Goal: Information Seeking & Learning: Learn about a topic

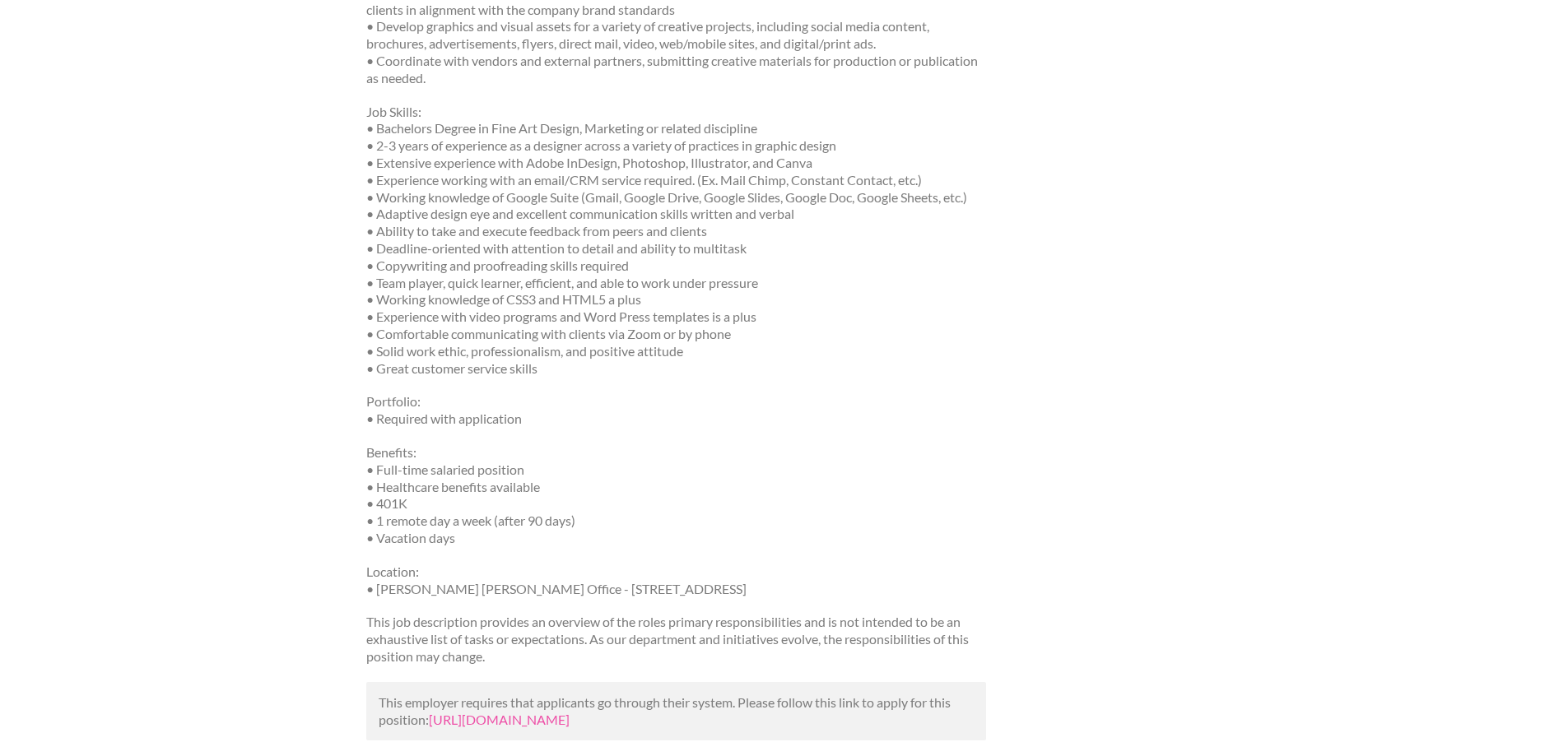
scroll to position [1234, 0]
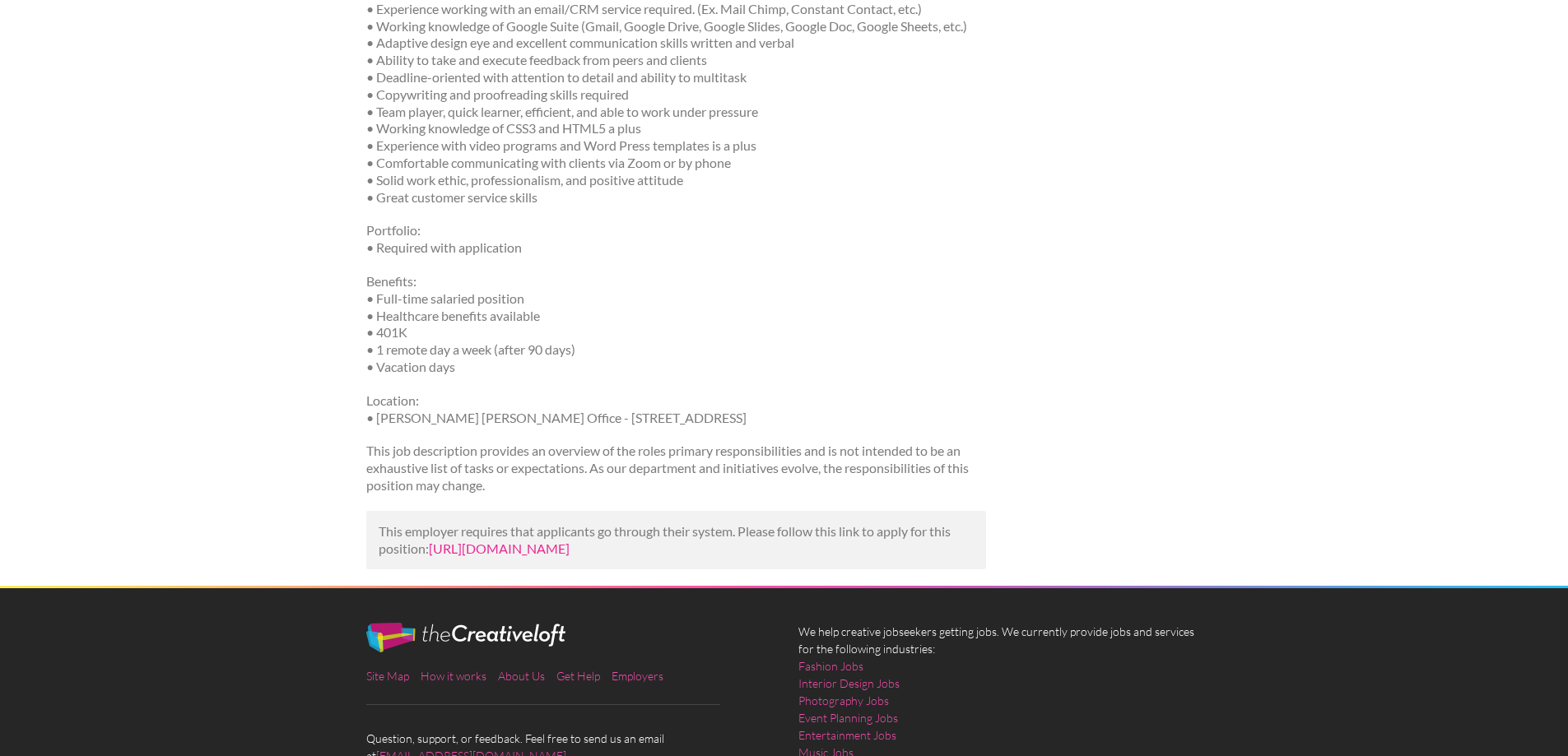
click at [569, 556] on link "https://www.learn4good.com/jobs/asheville/north-carolina/creative_arts_and_medi…" at bounding box center [498, 548] width 140 height 16
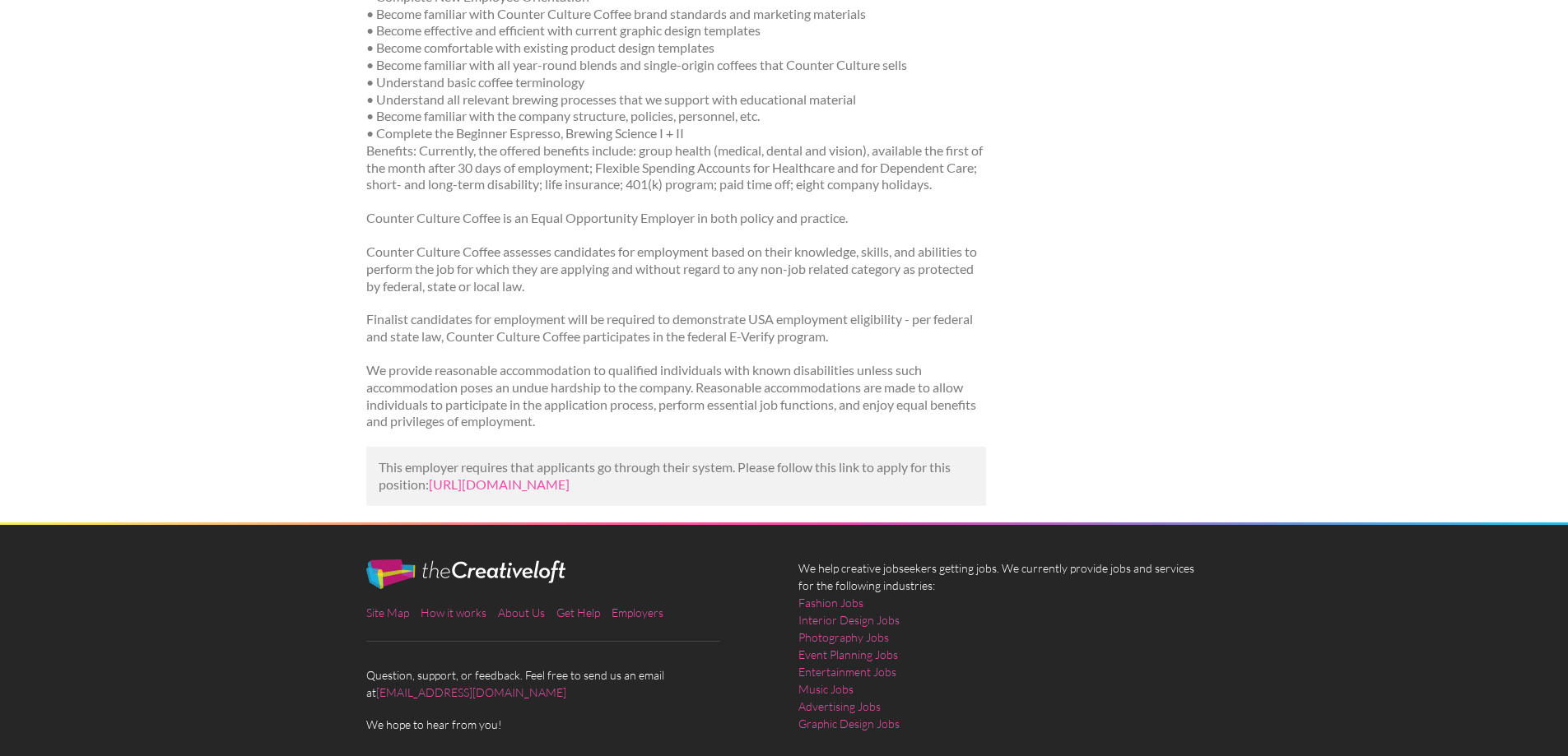
scroll to position [2110, 0]
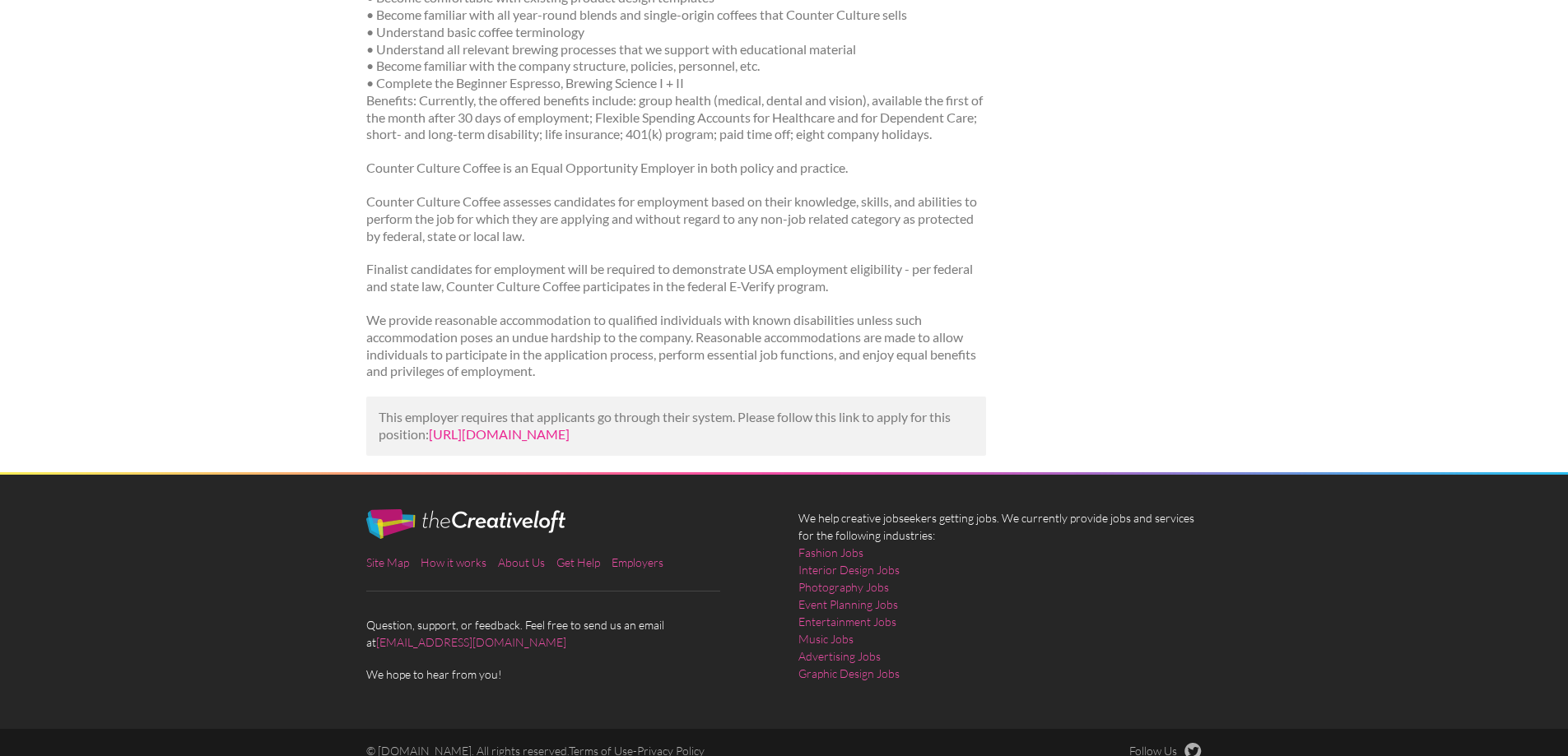
click at [475, 426] on link "https://lucaciuti.com/jobs/job/junior-graphic-designer-at-counter-culture-coffe…" at bounding box center [498, 433] width 140 height 16
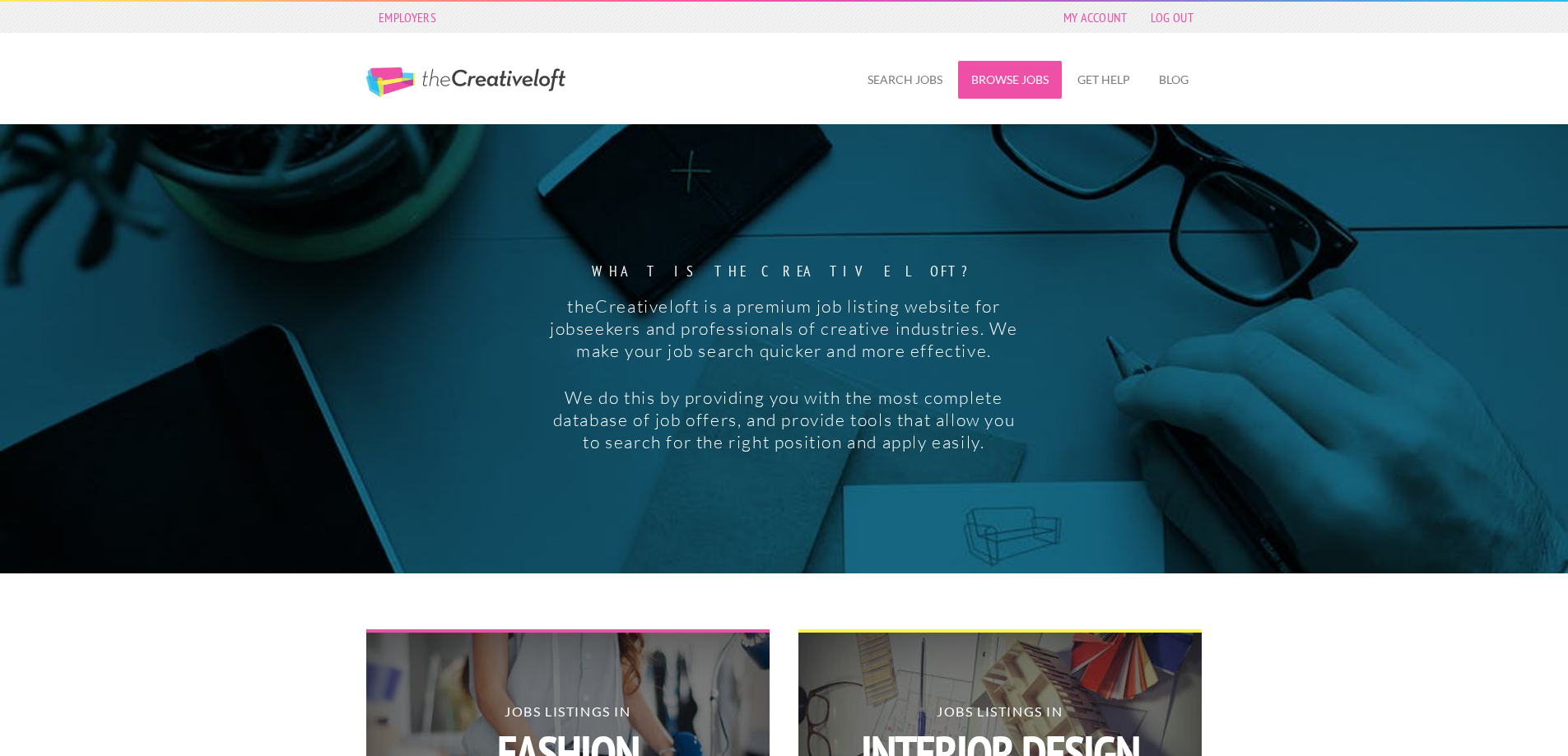
click at [983, 81] on link "Browse Jobs" at bounding box center [1009, 79] width 103 height 38
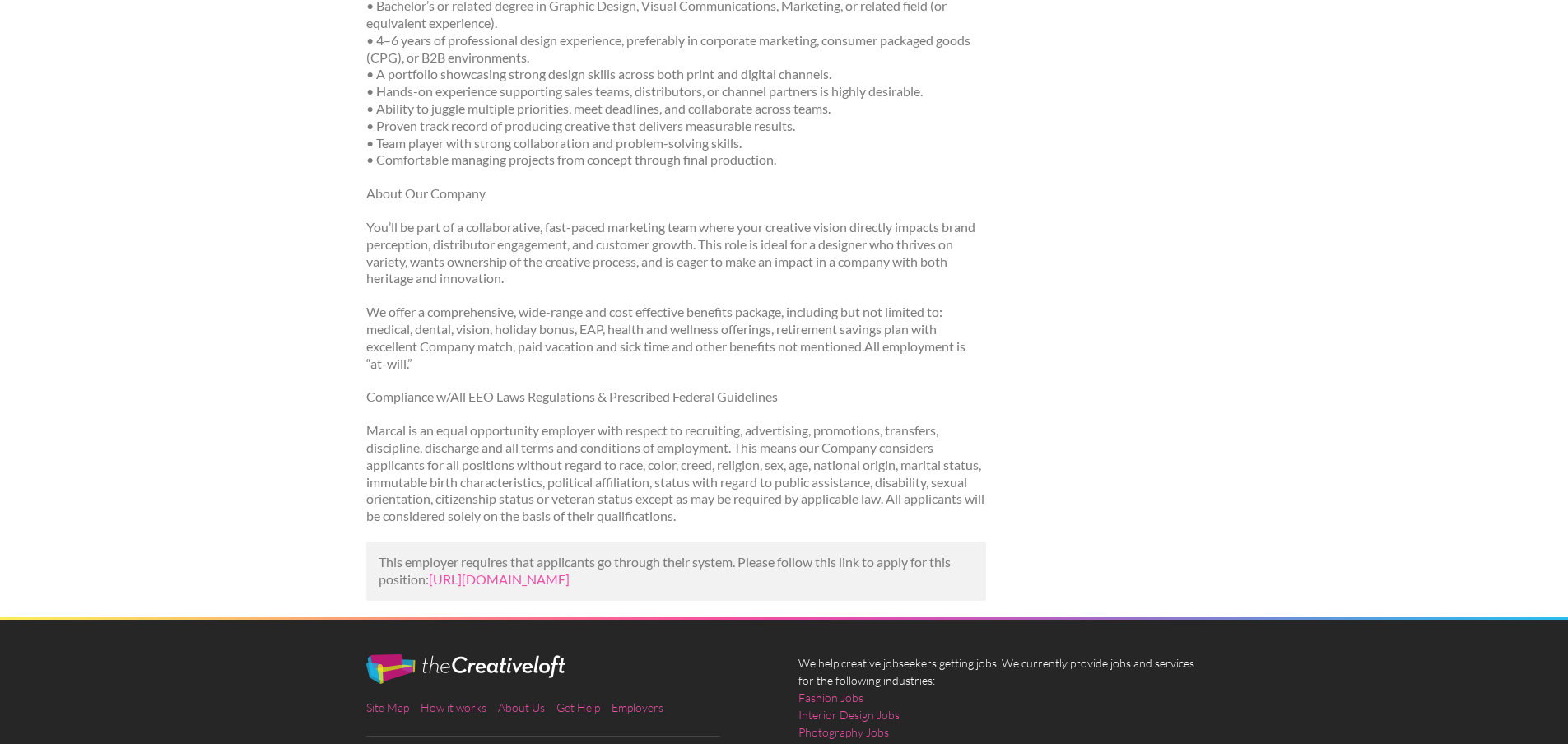
scroll to position [1563, 0]
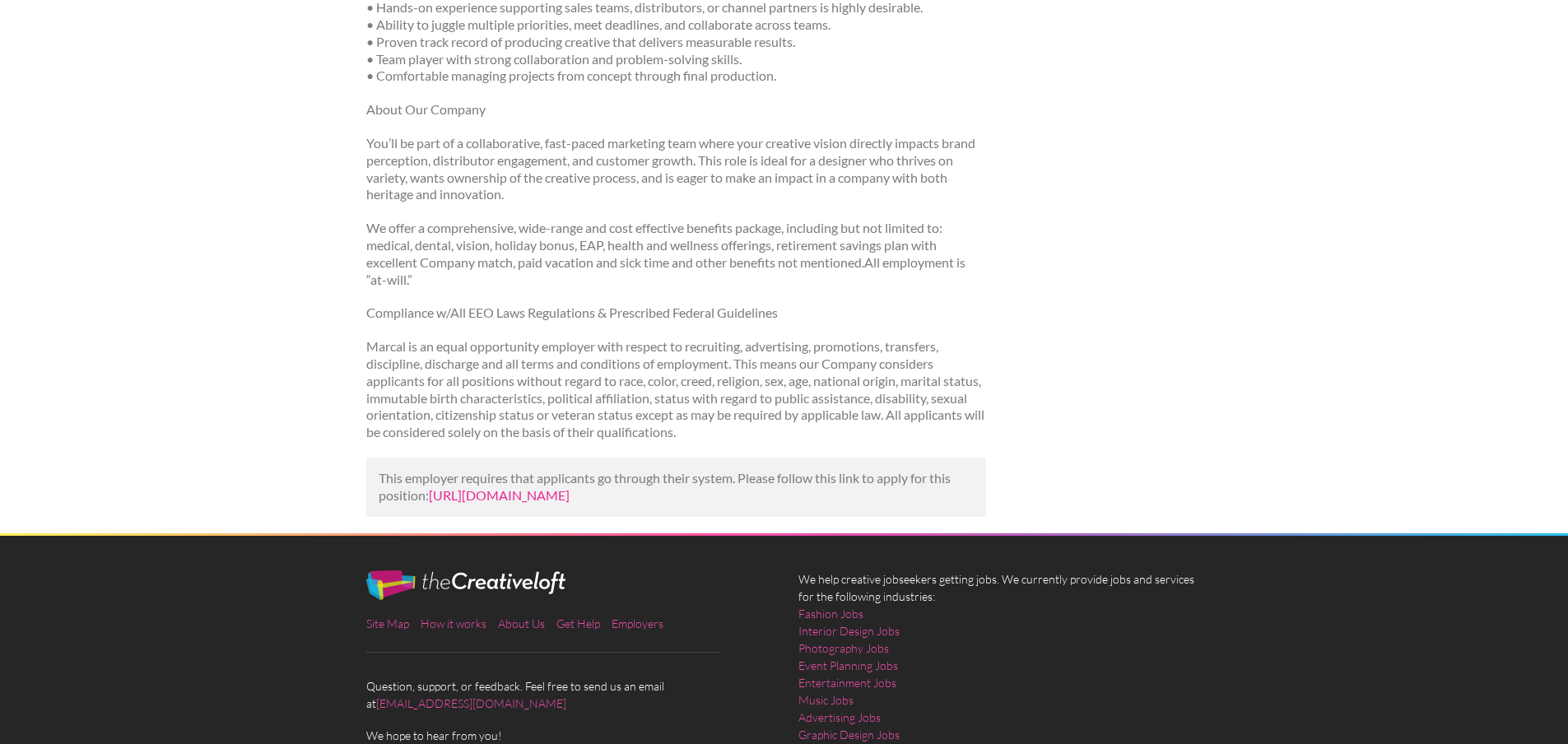
click at [566, 503] on link "https://www.linkedin.com/jobs/view/graphic-designer-and-creative-producer-at-ma…" at bounding box center [498, 495] width 140 height 16
click at [475, 503] on link "https://www.linkedin.com/jobs/view/graphic-designer-and-creative-producer-at-ma…" at bounding box center [498, 495] width 140 height 16
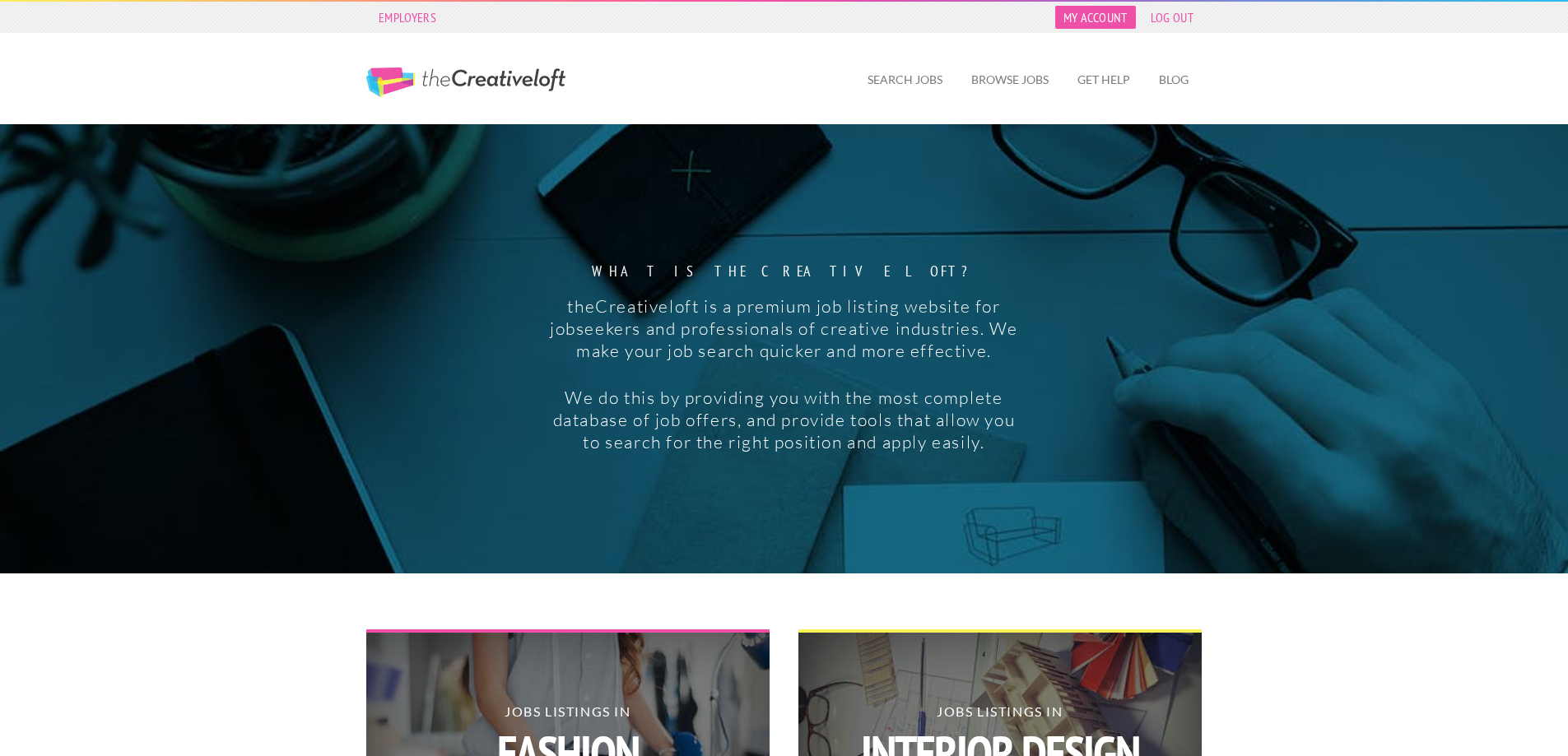
click at [1123, 18] on link "My Account" at bounding box center [1095, 17] width 81 height 23
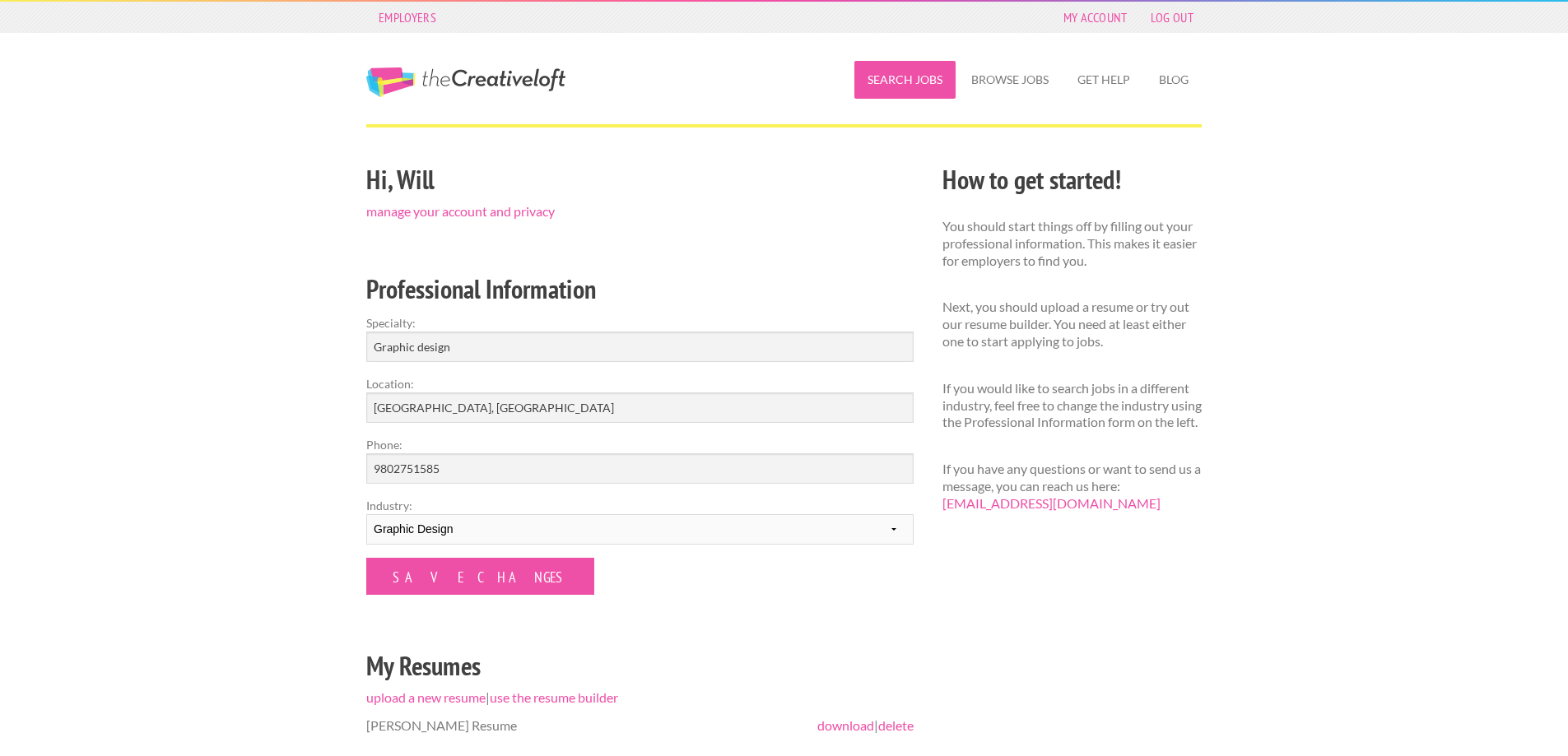
click at [917, 77] on link "Search Jobs" at bounding box center [905, 79] width 101 height 38
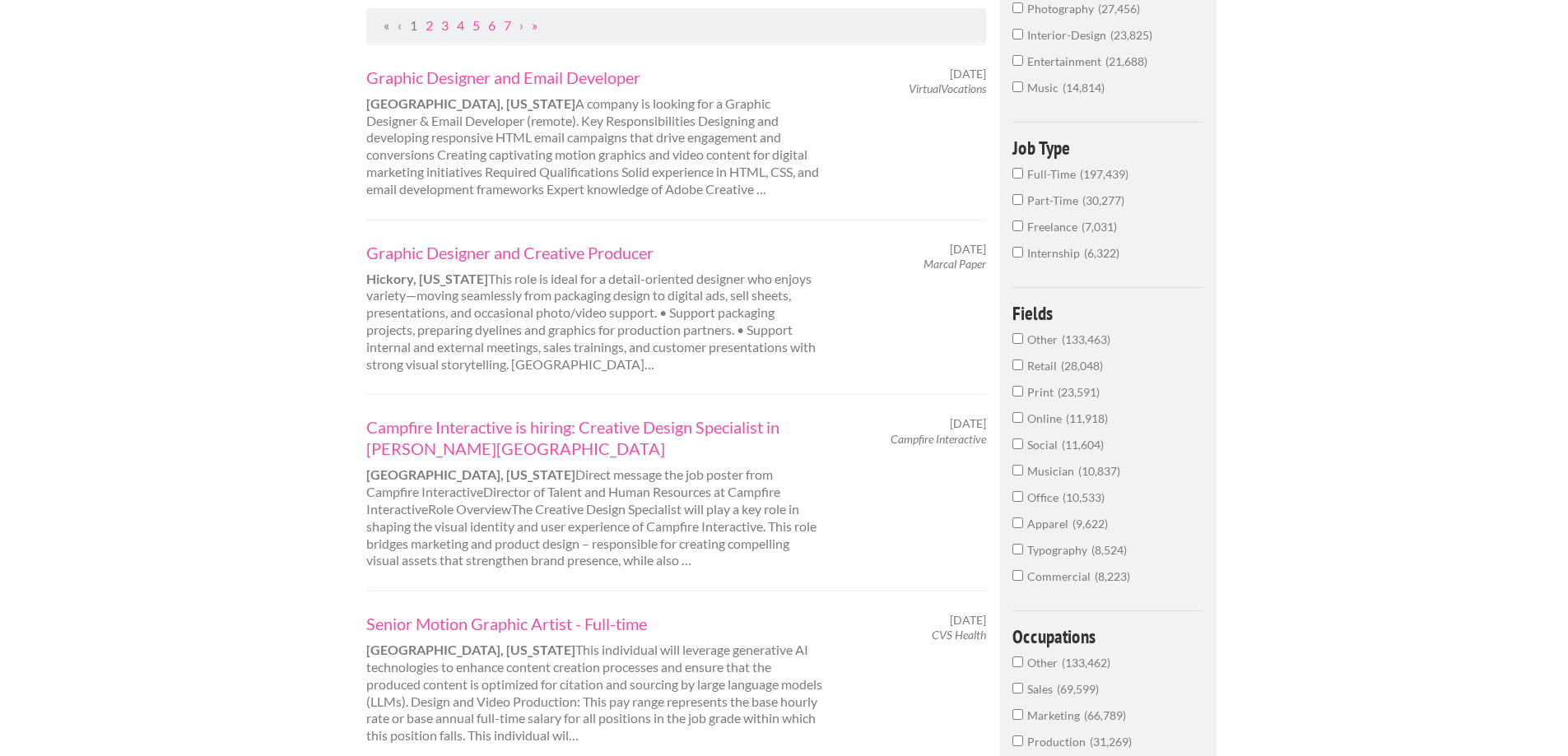
scroll to position [329, 0]
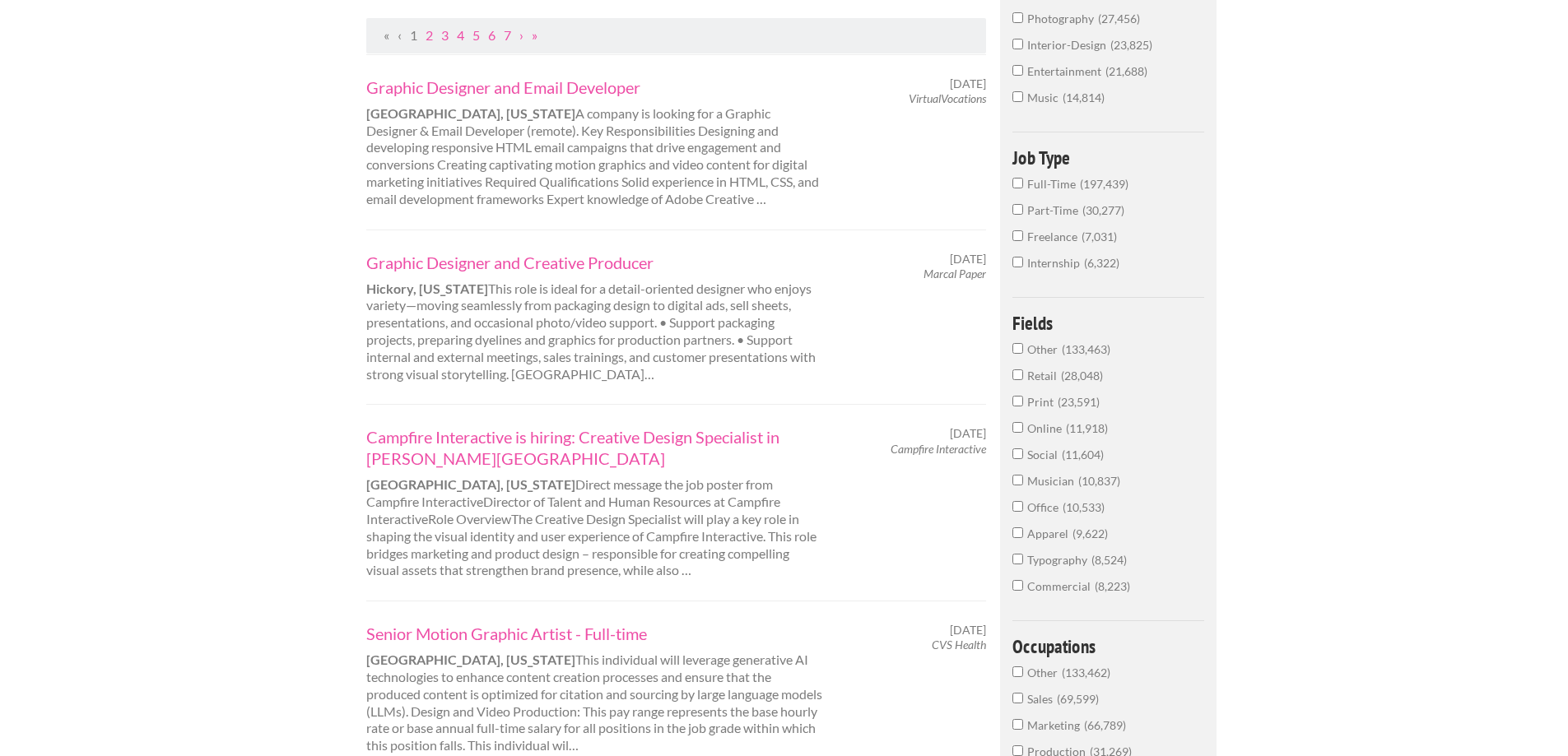
click at [1037, 179] on span "Full-Time" at bounding box center [1053, 183] width 53 height 14
click at [1023, 179] on input "Full-Time 197,439" at bounding box center [1017, 183] width 11 height 11
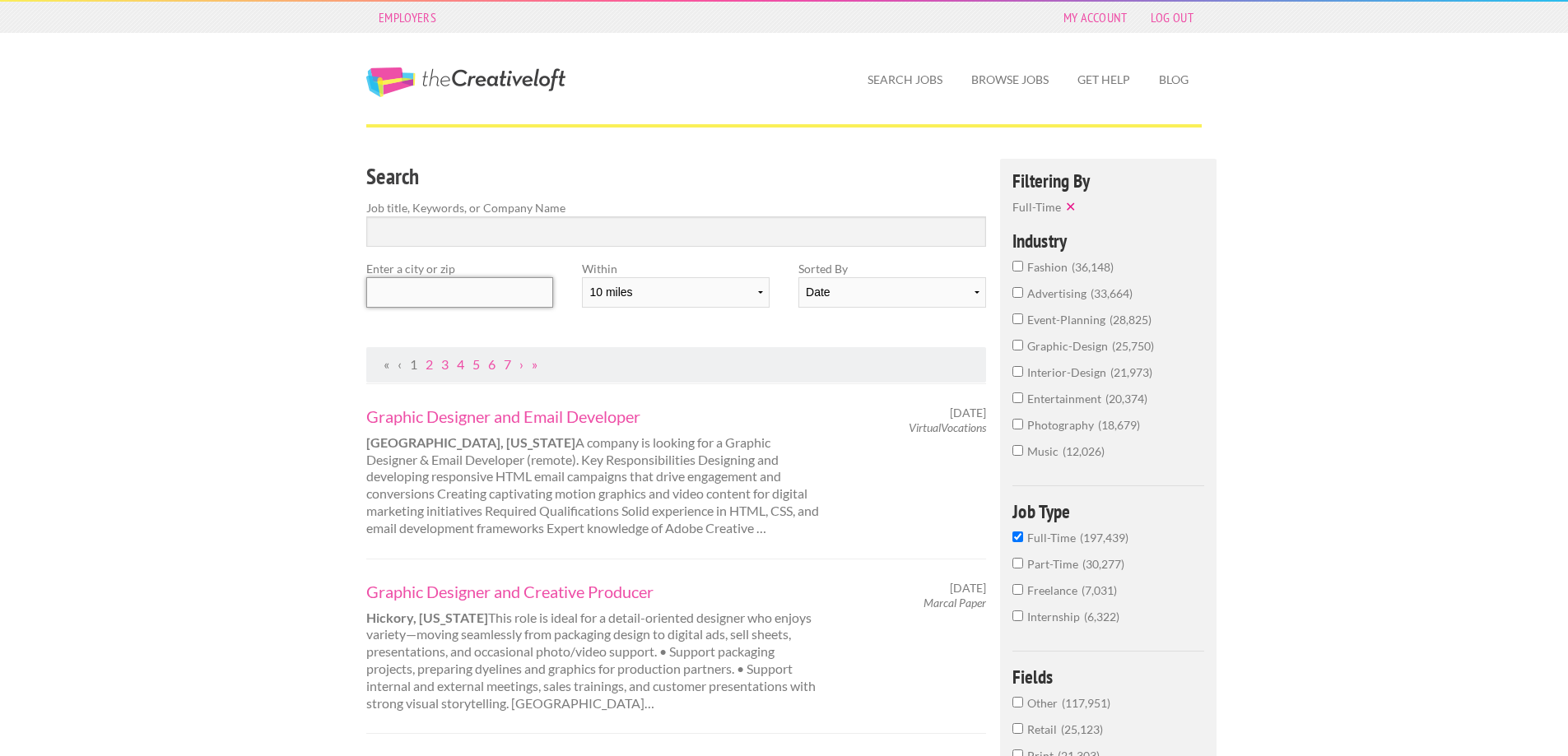
click at [490, 307] on input "text" at bounding box center [459, 292] width 187 height 31
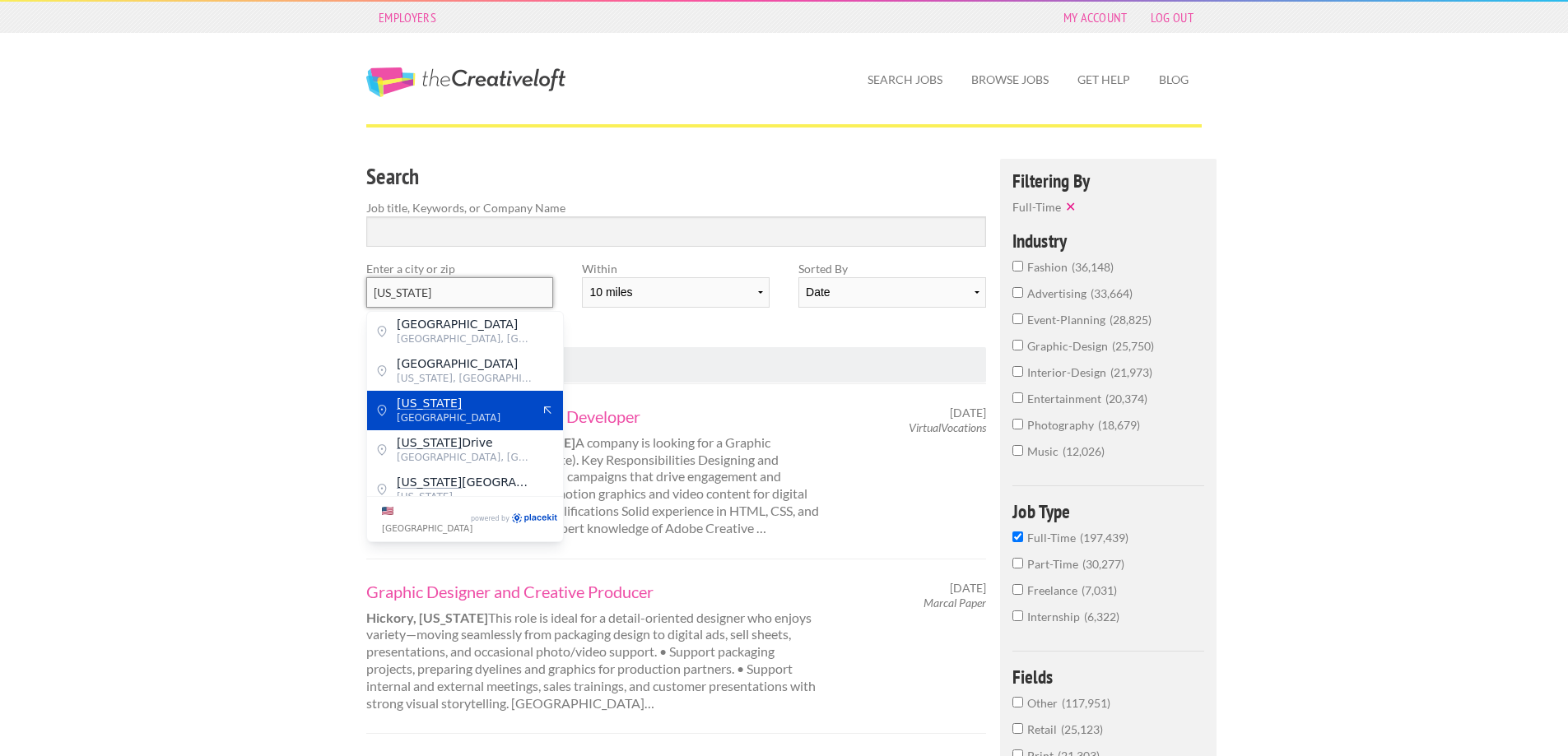
type input "South Carolina"
click at [517, 397] on span "South Carolina" at bounding box center [464, 404] width 135 height 15
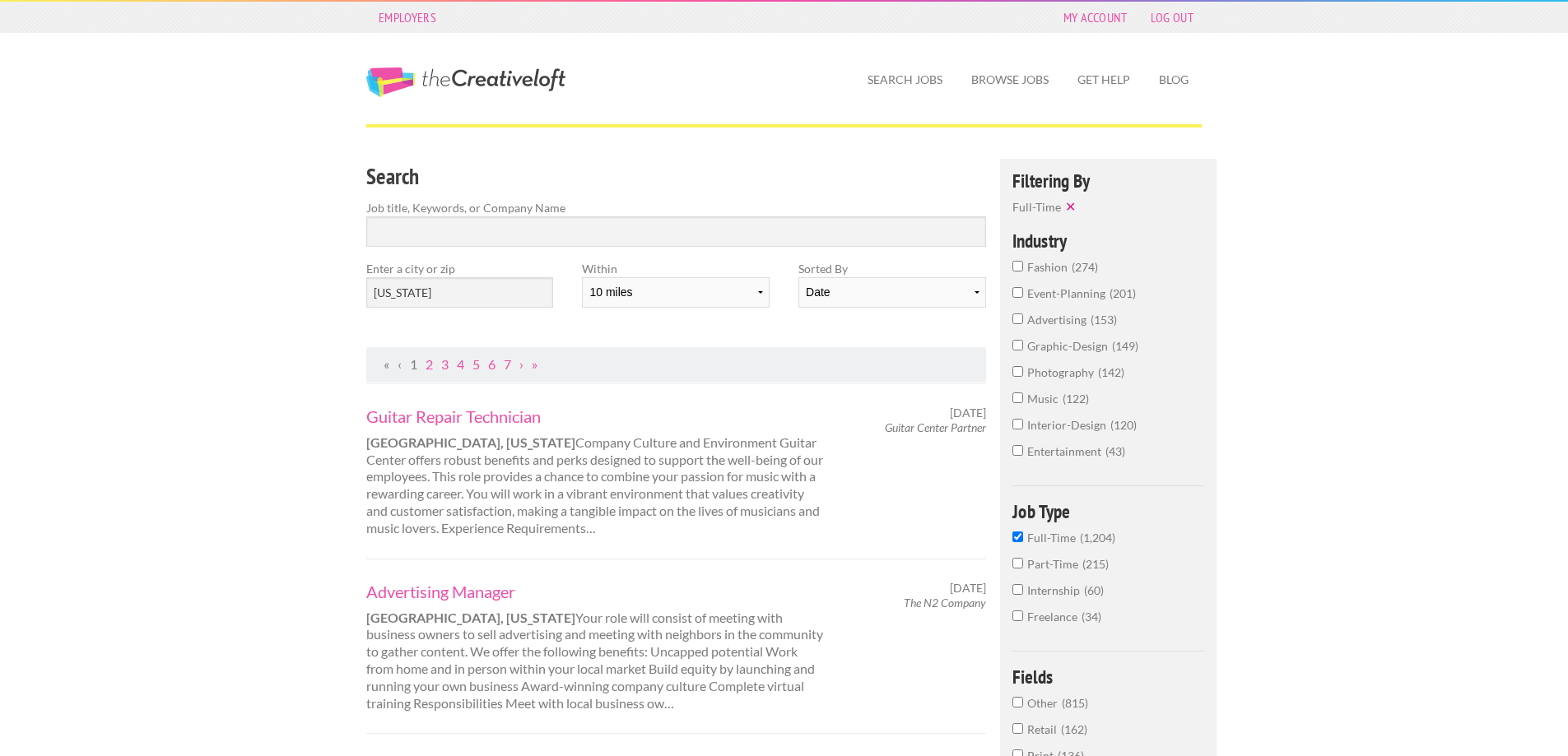
click at [424, 237] on input "Search" at bounding box center [676, 232] width 619 height 31
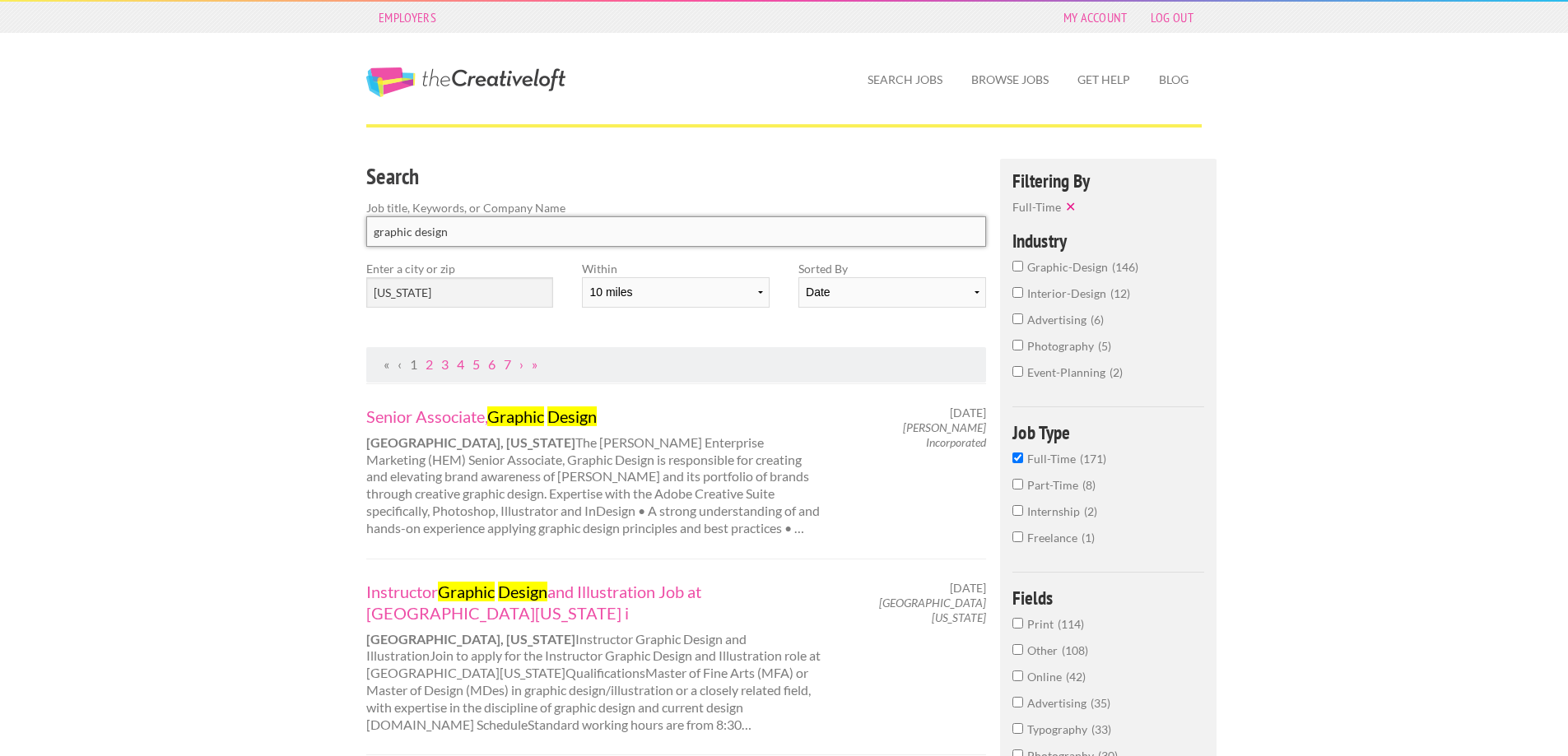
type input "graphic design"
click button "submit" at bounding box center [0, 0] width 0 height 0
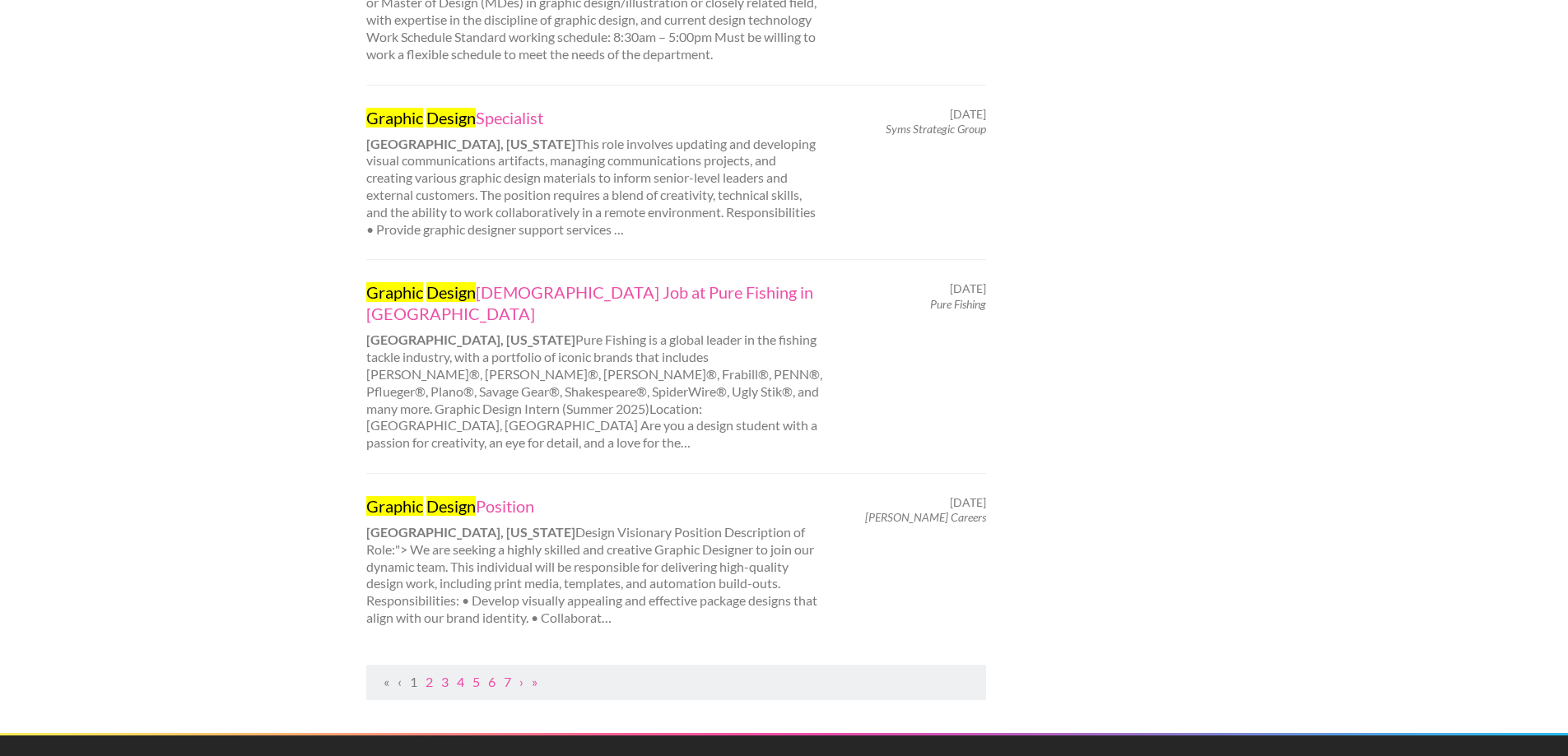
scroll to position [1563, 0]
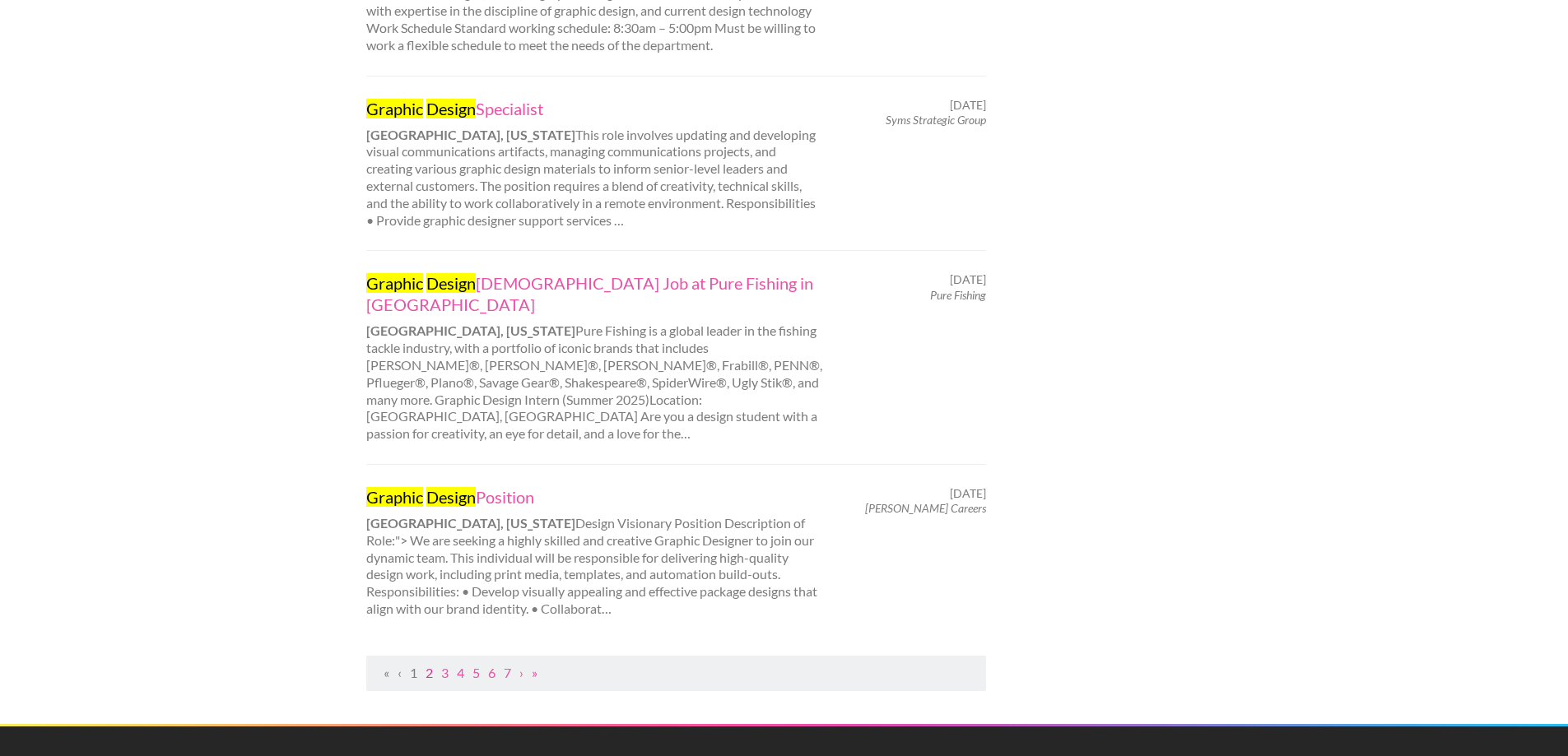
click at [430, 665] on link "2" at bounding box center [429, 672] width 7 height 16
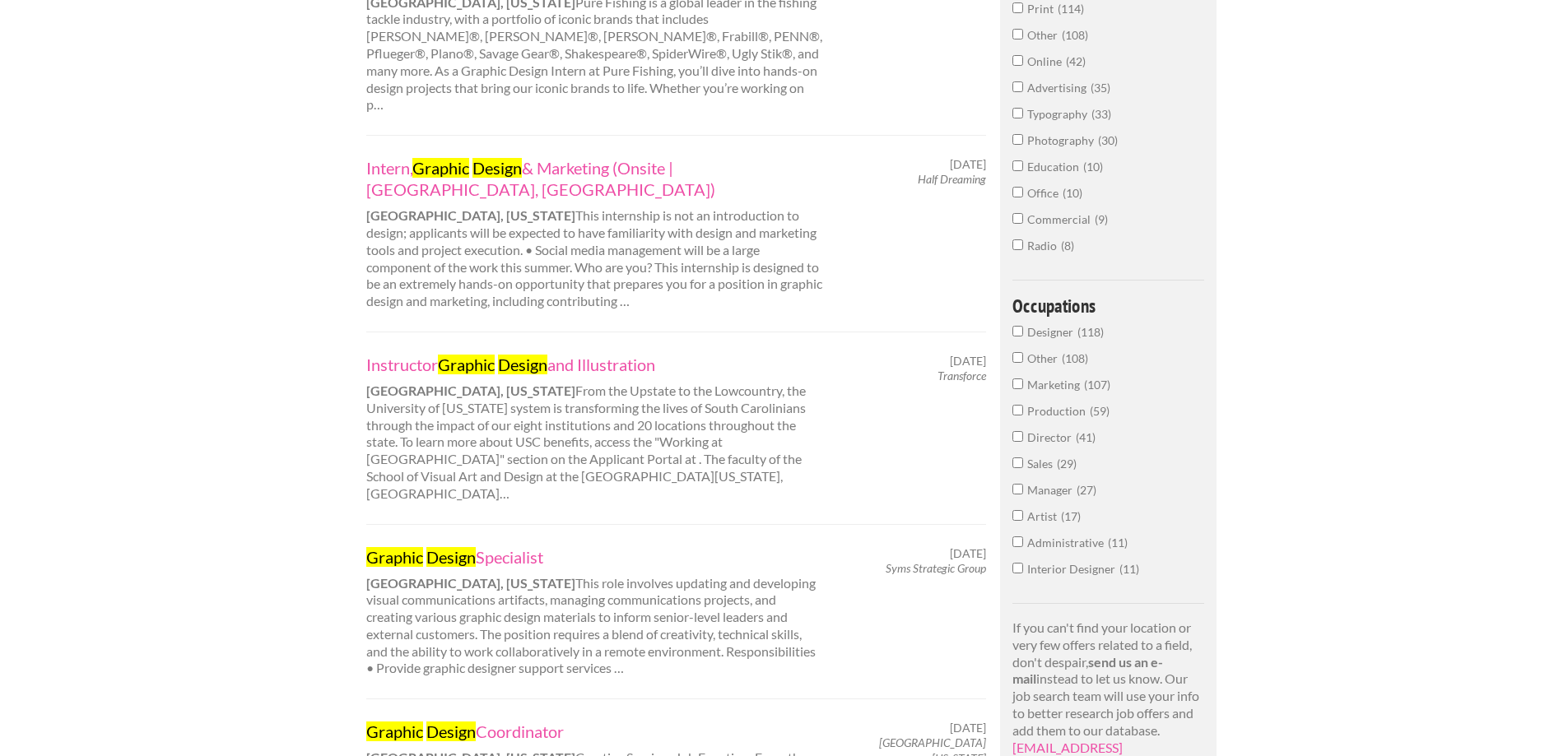
scroll to position [658, 0]
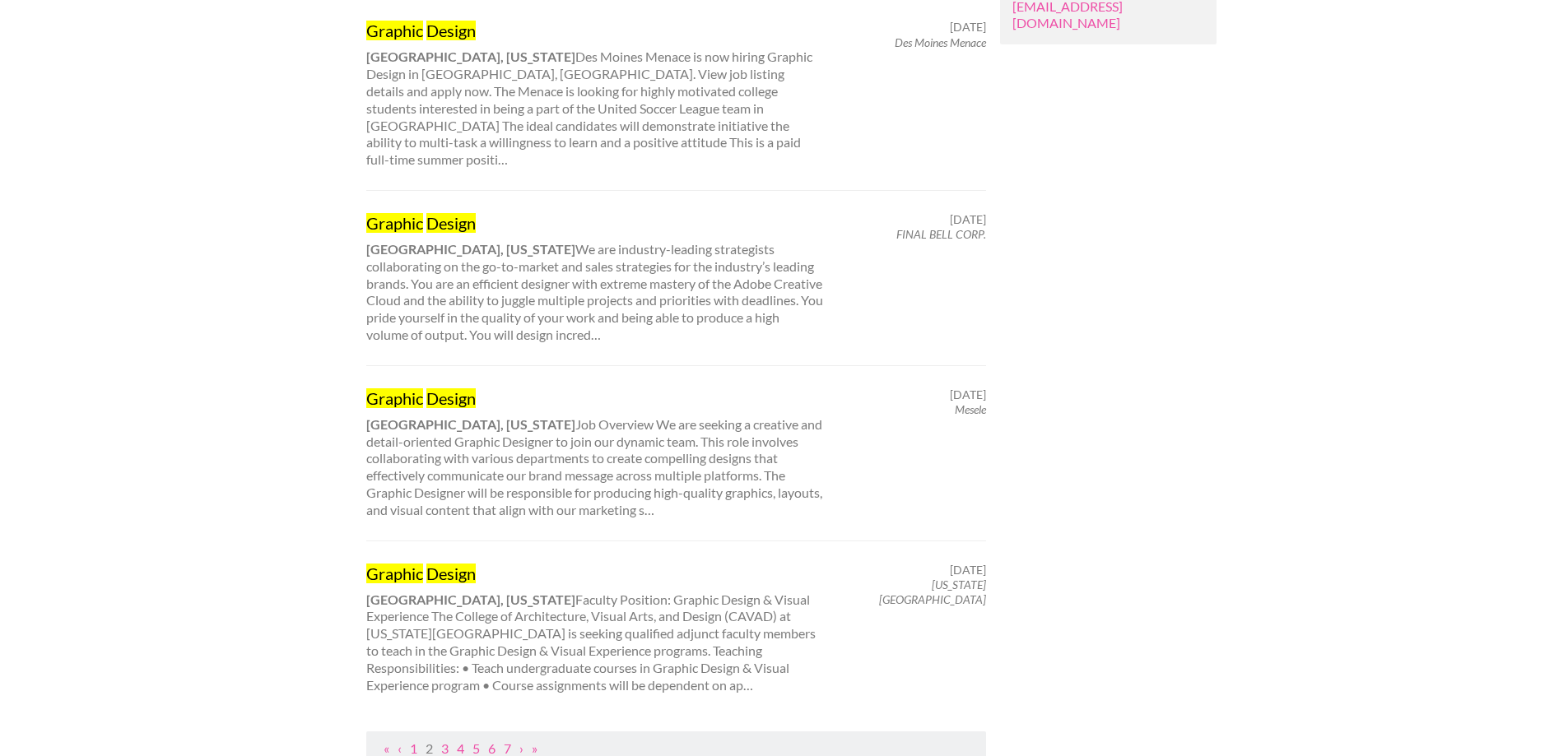
scroll to position [1598, 0]
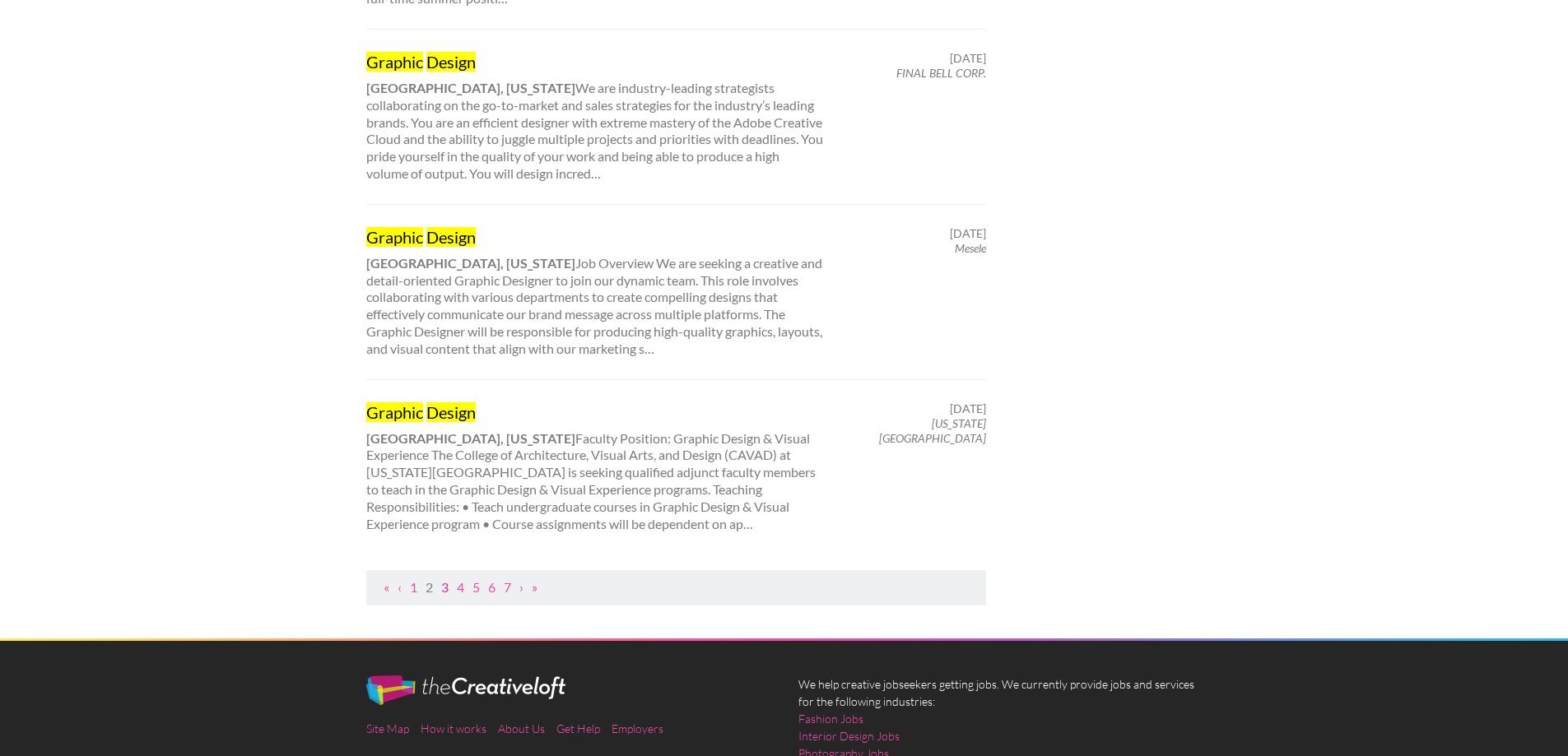
click at [445, 579] on link "3" at bounding box center [445, 587] width 7 height 16
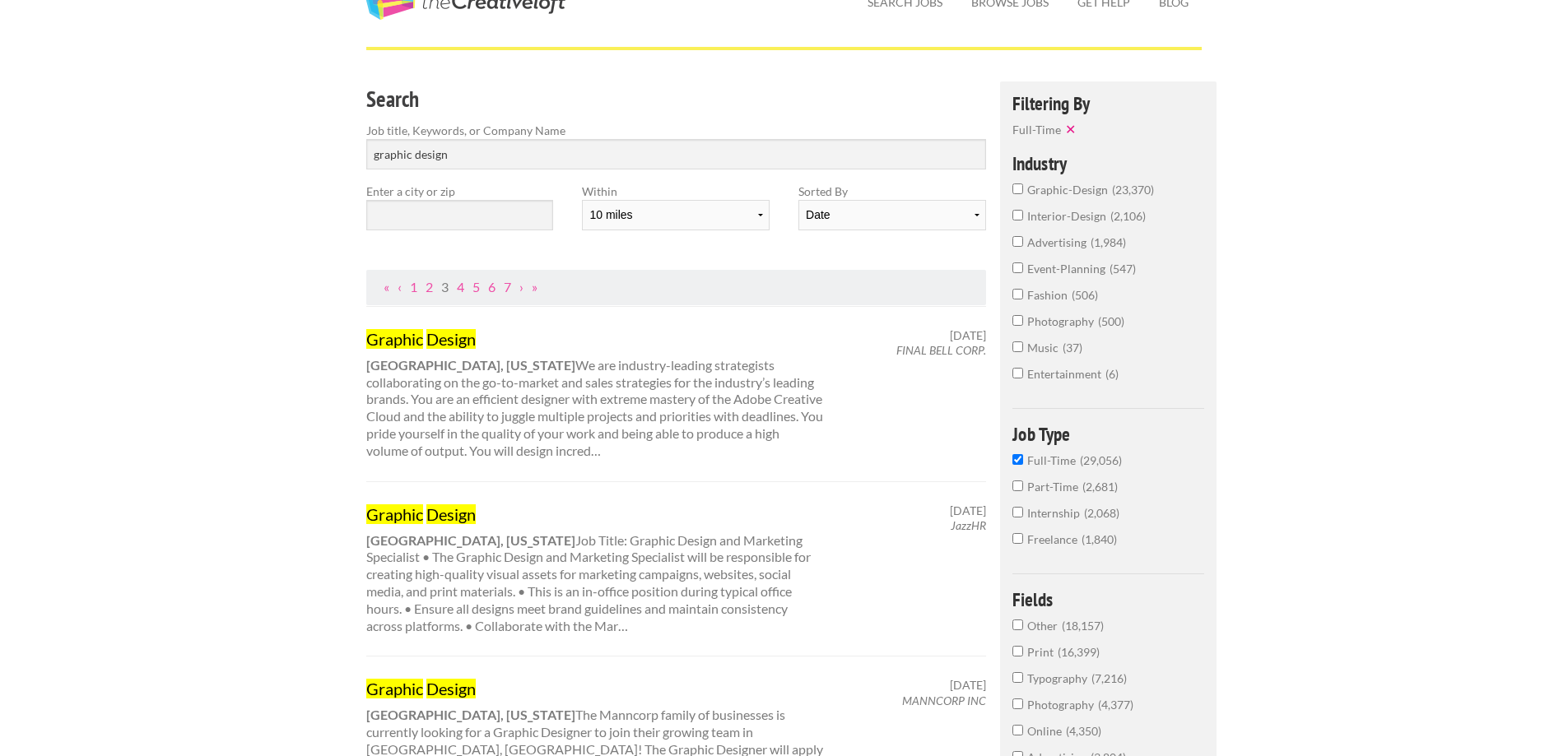
scroll to position [82, 0]
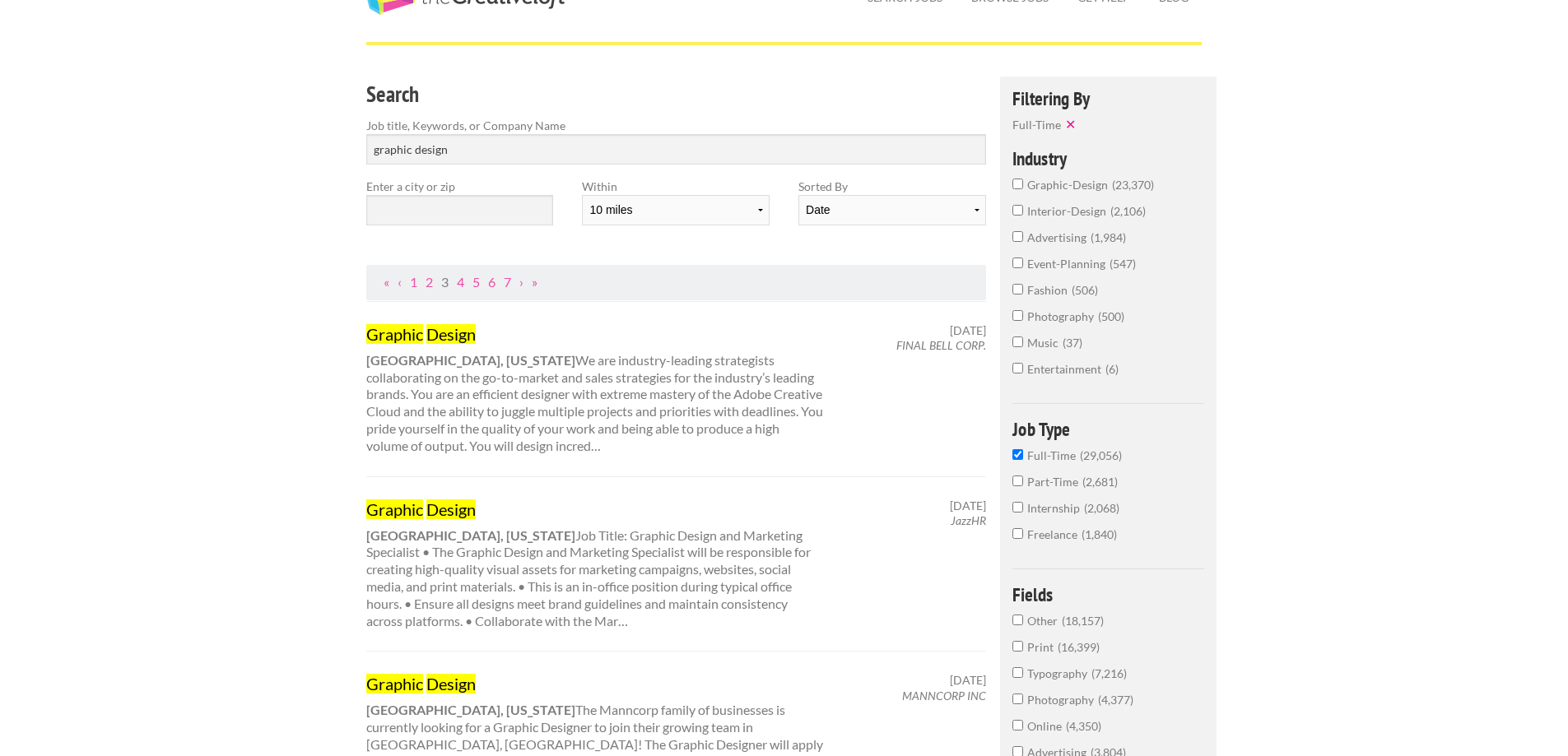
click at [450, 514] on mark "Design" at bounding box center [450, 509] width 49 height 20
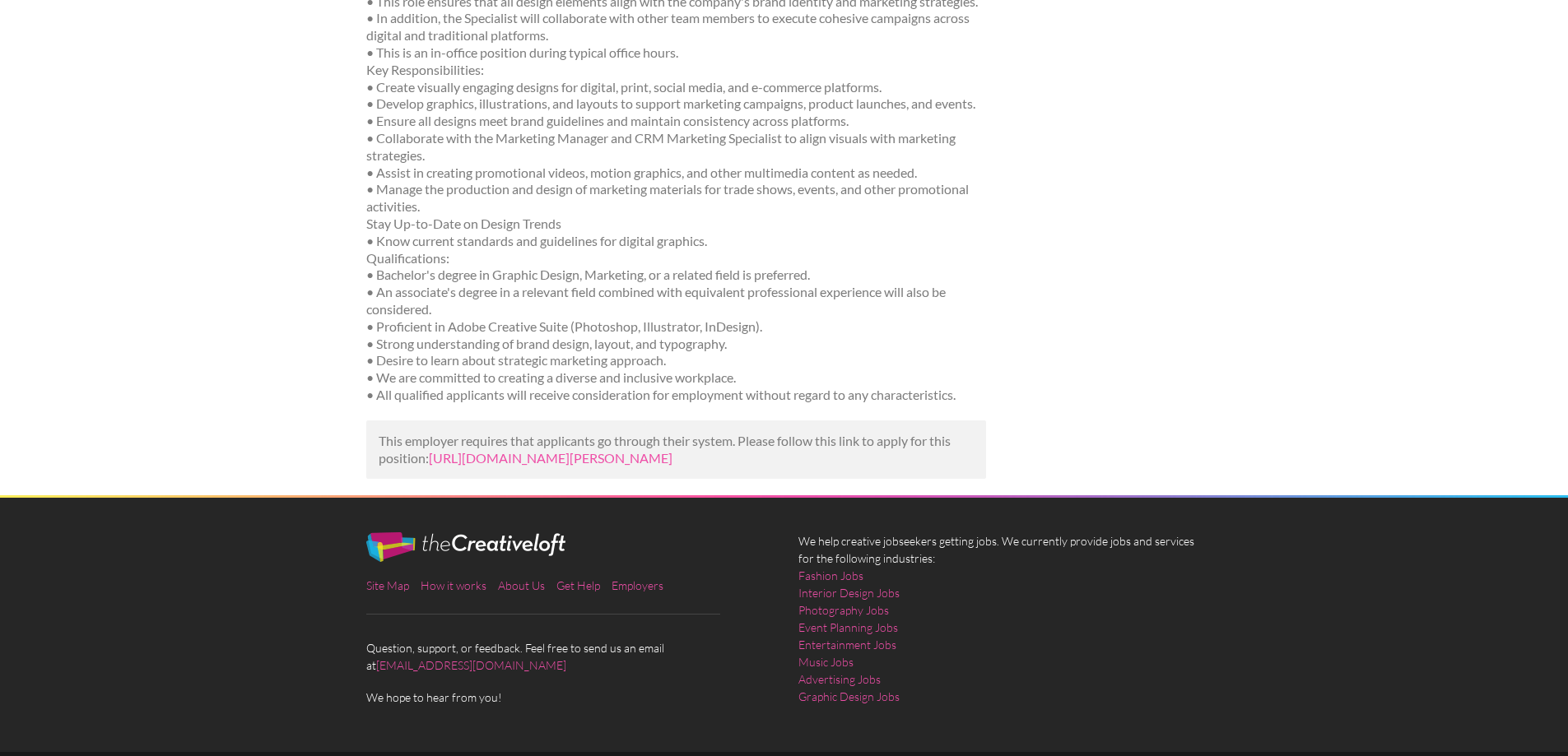
scroll to position [318, 0]
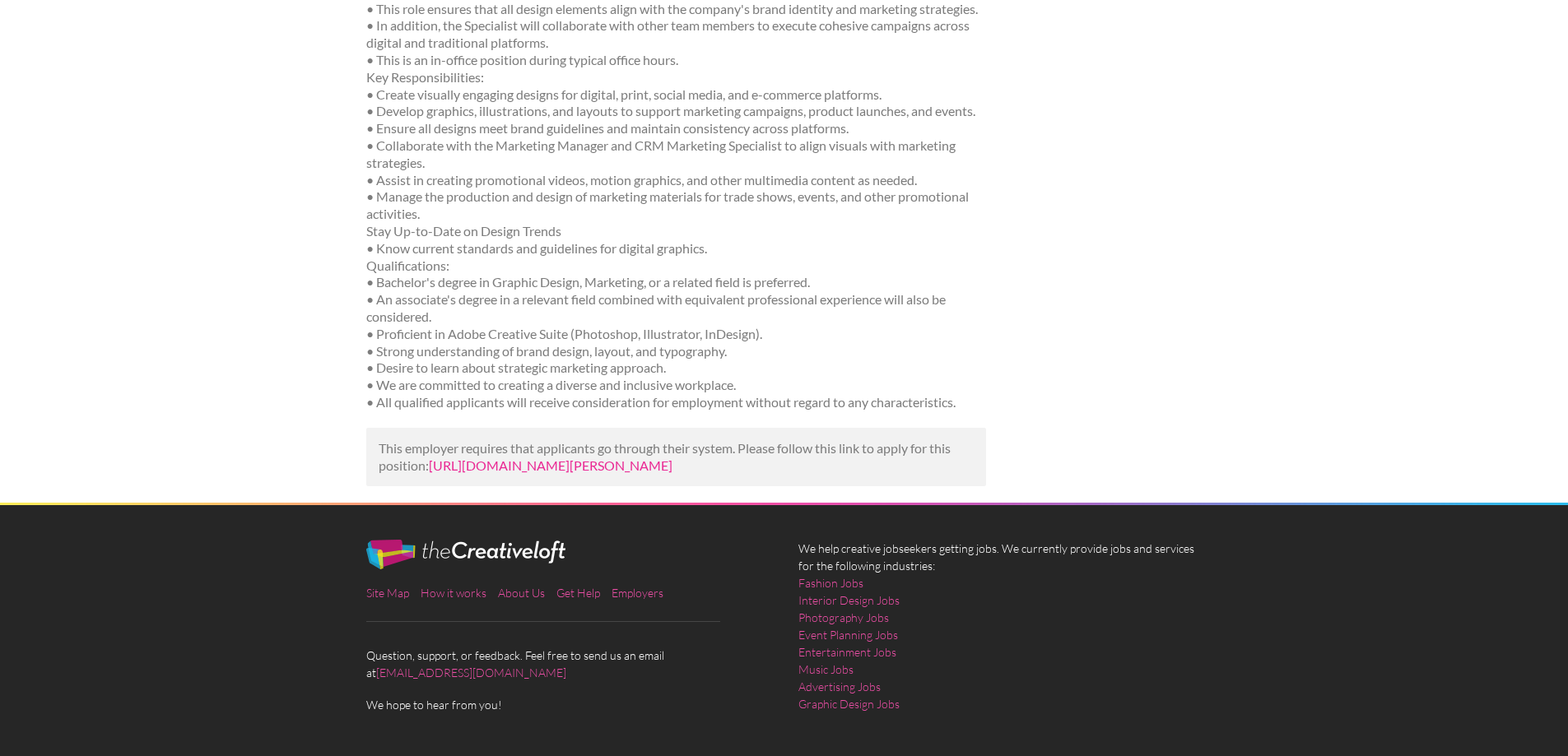
click at [461, 473] on link "[URL][DOMAIN_NAME][PERSON_NAME]" at bounding box center [551, 465] width 244 height 16
